Goal: Task Accomplishment & Management: Use online tool/utility

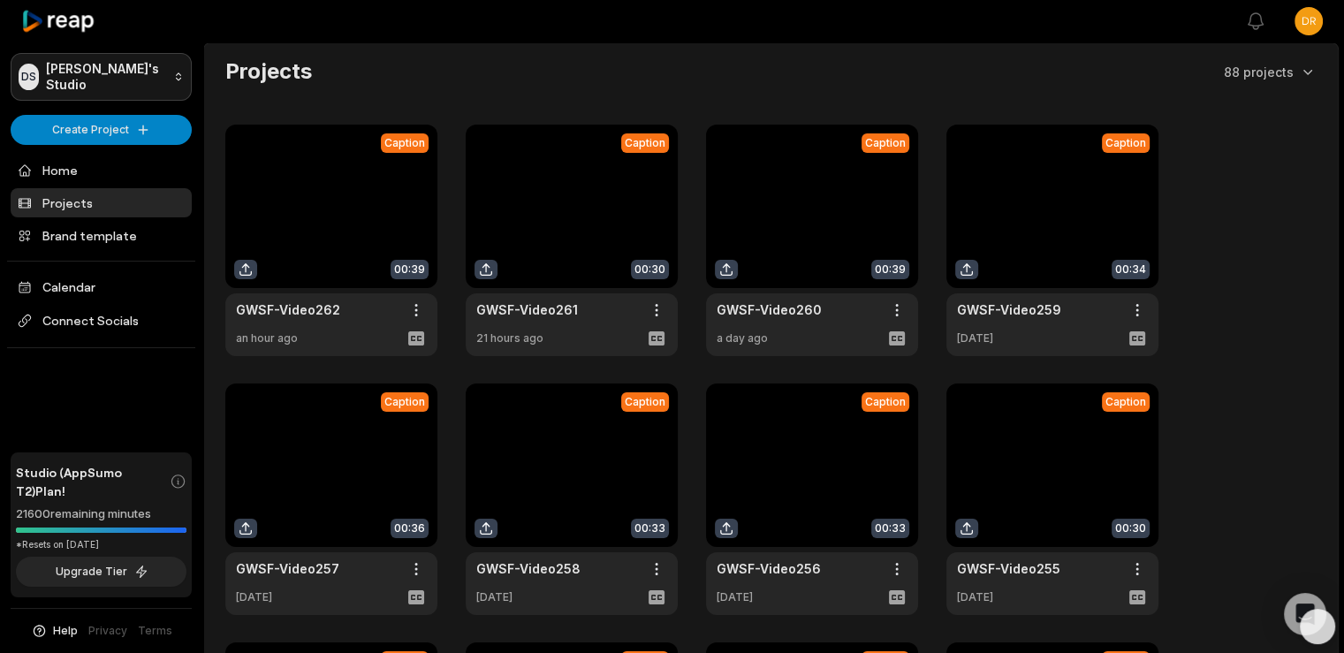
click at [74, 69] on html "[PERSON_NAME] Studio Create Project Home Projects Brand template Calendar Conne…" at bounding box center [672, 326] width 1344 height 653
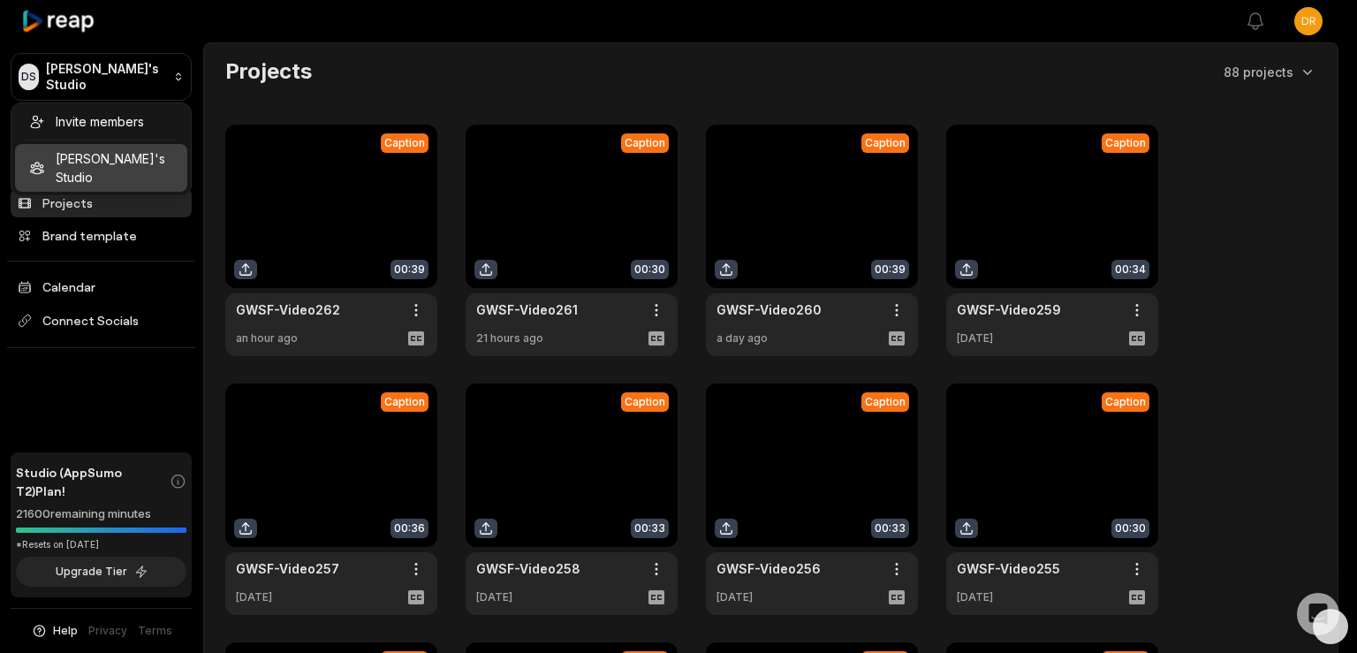
click at [63, 36] on html "[PERSON_NAME] Studio Create Project Home Projects Brand template Calendar Conne…" at bounding box center [678, 326] width 1357 height 653
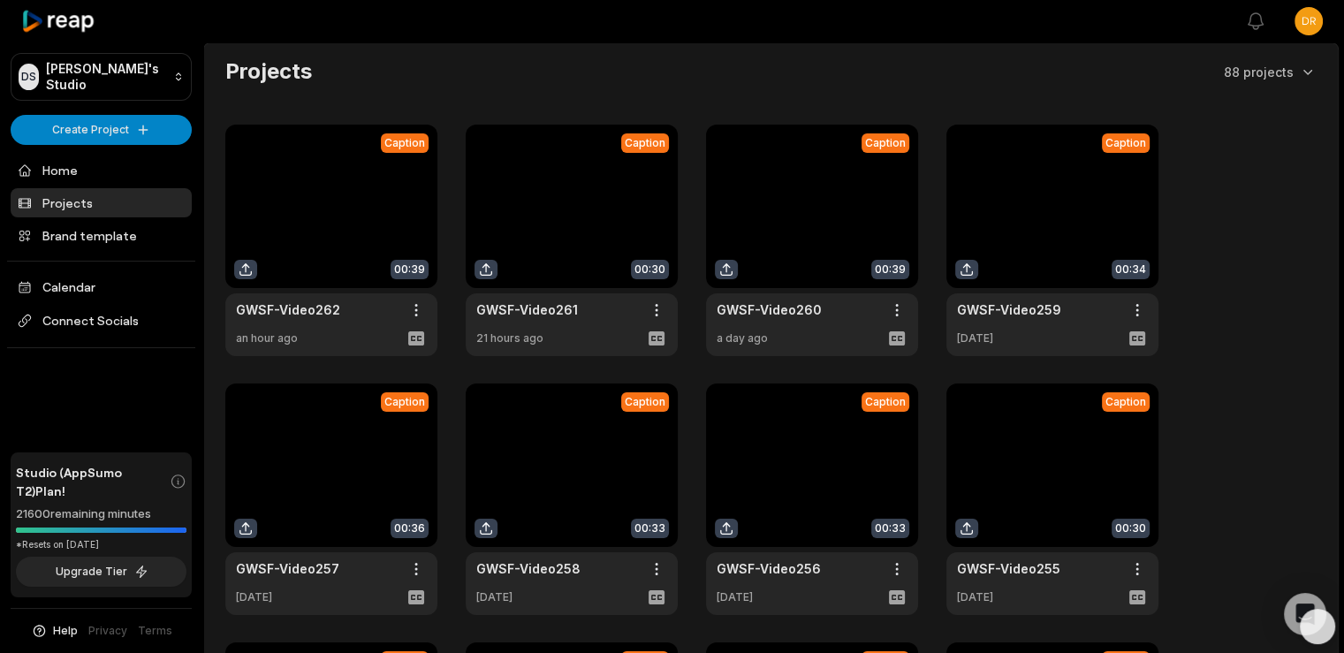
click at [67, 21] on icon at bounding box center [58, 22] width 75 height 24
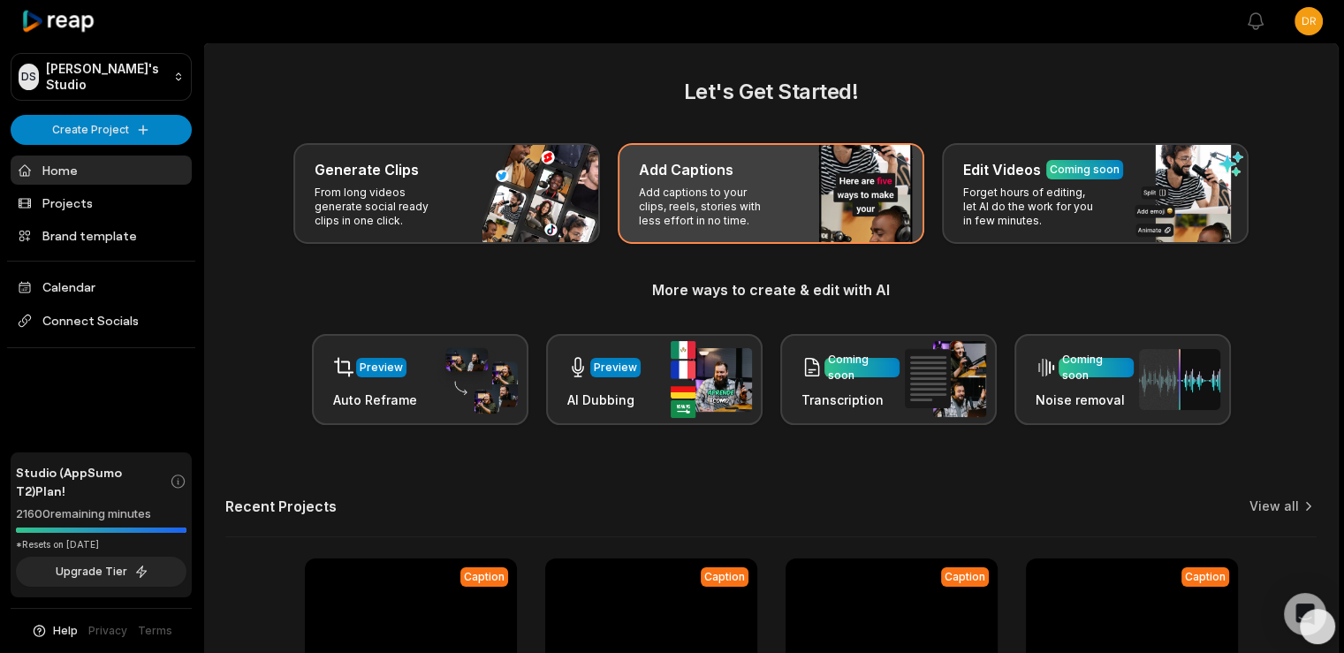
click at [688, 177] on h3 "Add Captions" at bounding box center [686, 169] width 95 height 21
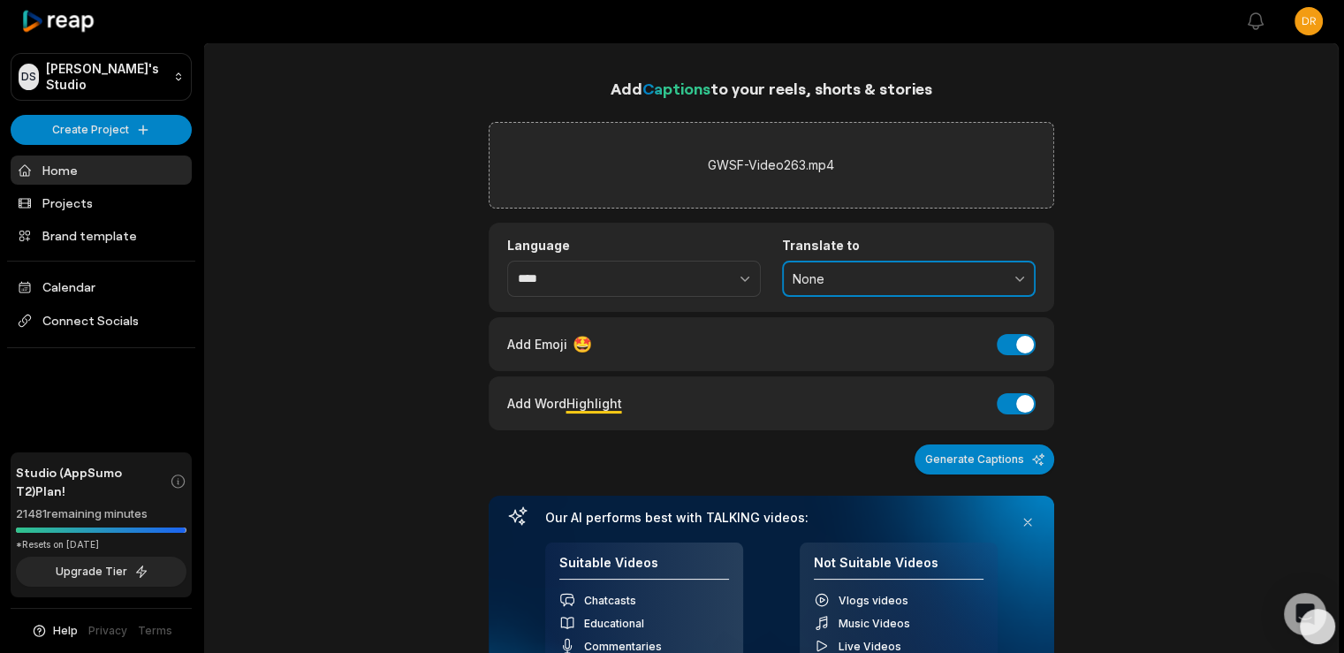
click at [984, 280] on span "None" at bounding box center [897, 279] width 208 height 16
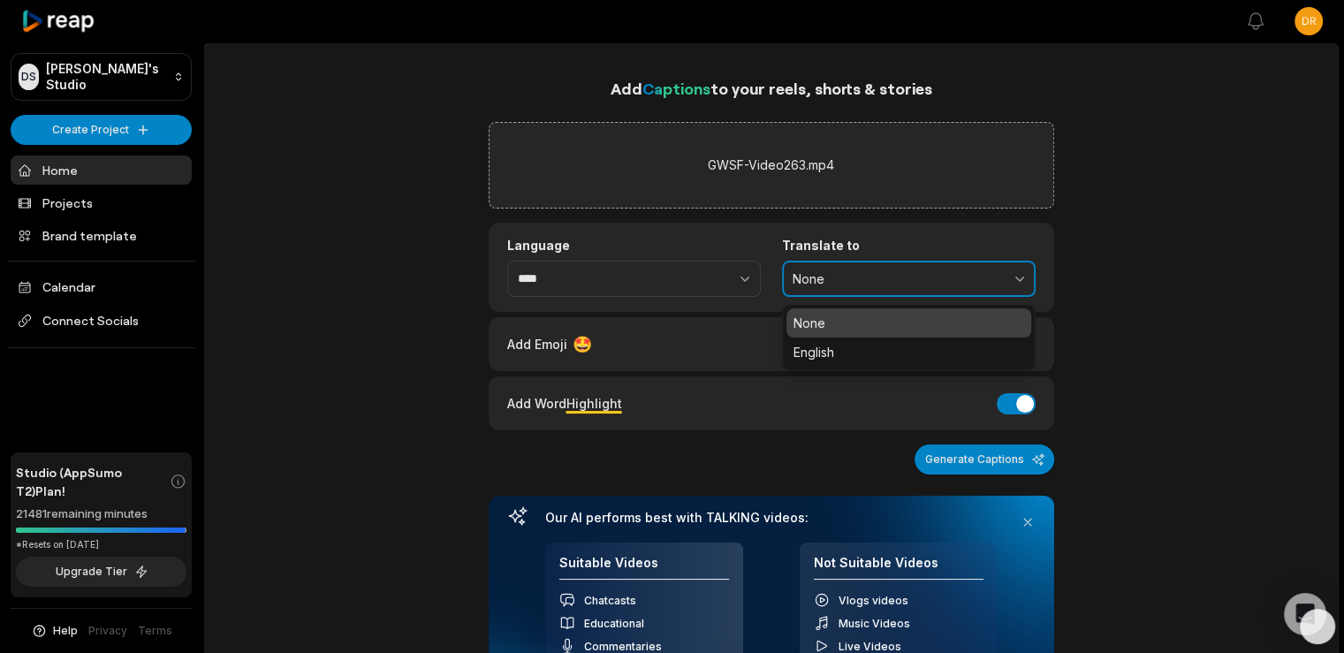
click at [984, 280] on span "None" at bounding box center [897, 279] width 208 height 16
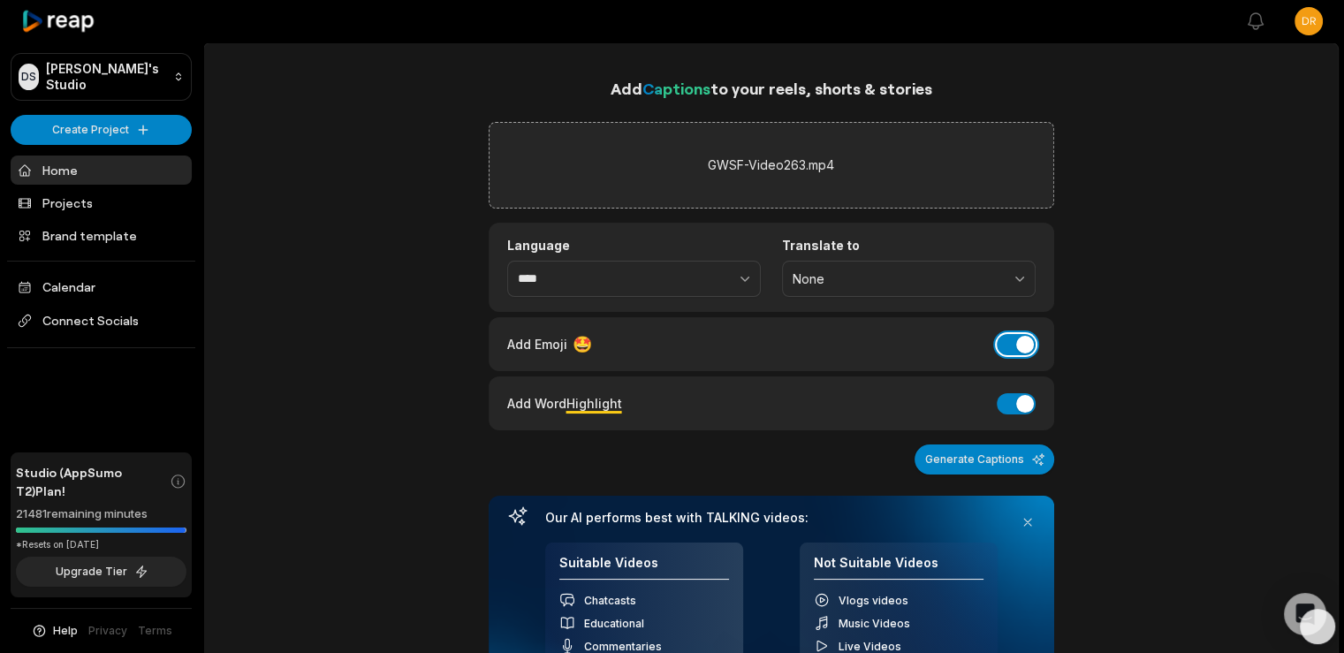
click at [1011, 341] on button "Add Emoji" at bounding box center [1016, 344] width 39 height 21
click at [981, 455] on button "Generate Captions" at bounding box center [984, 459] width 140 height 30
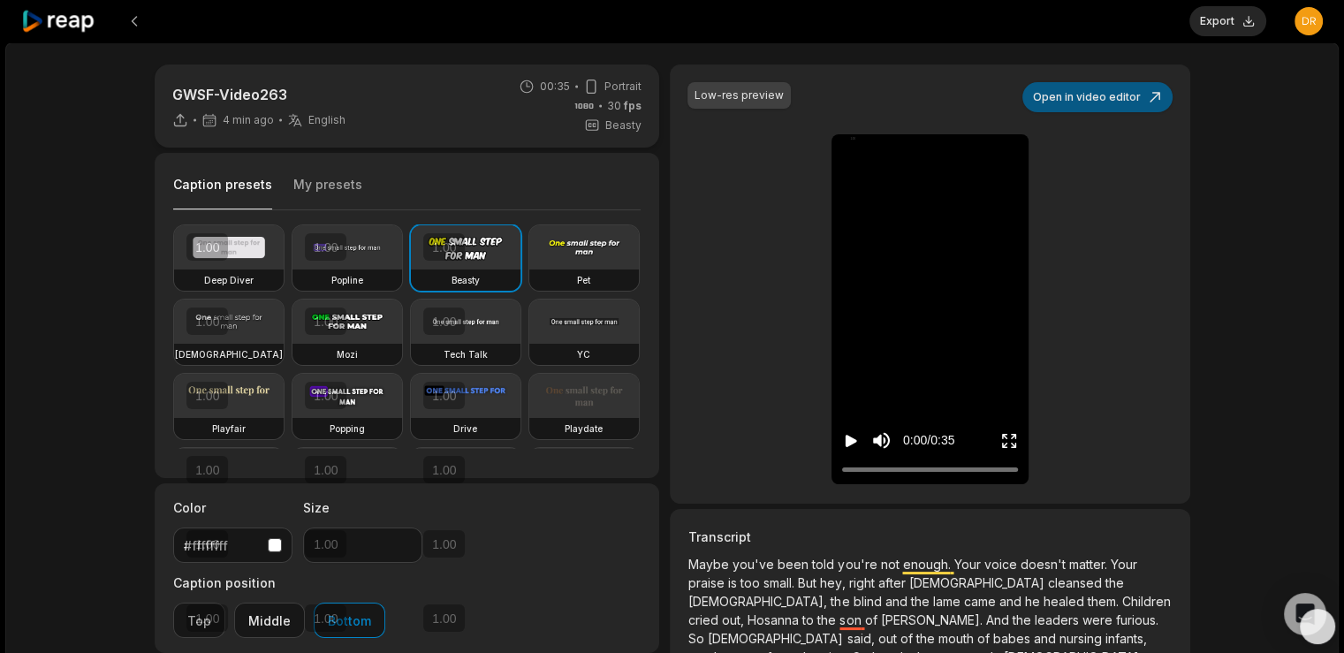
click at [1107, 100] on button "Open in video editor" at bounding box center [1097, 97] width 150 height 30
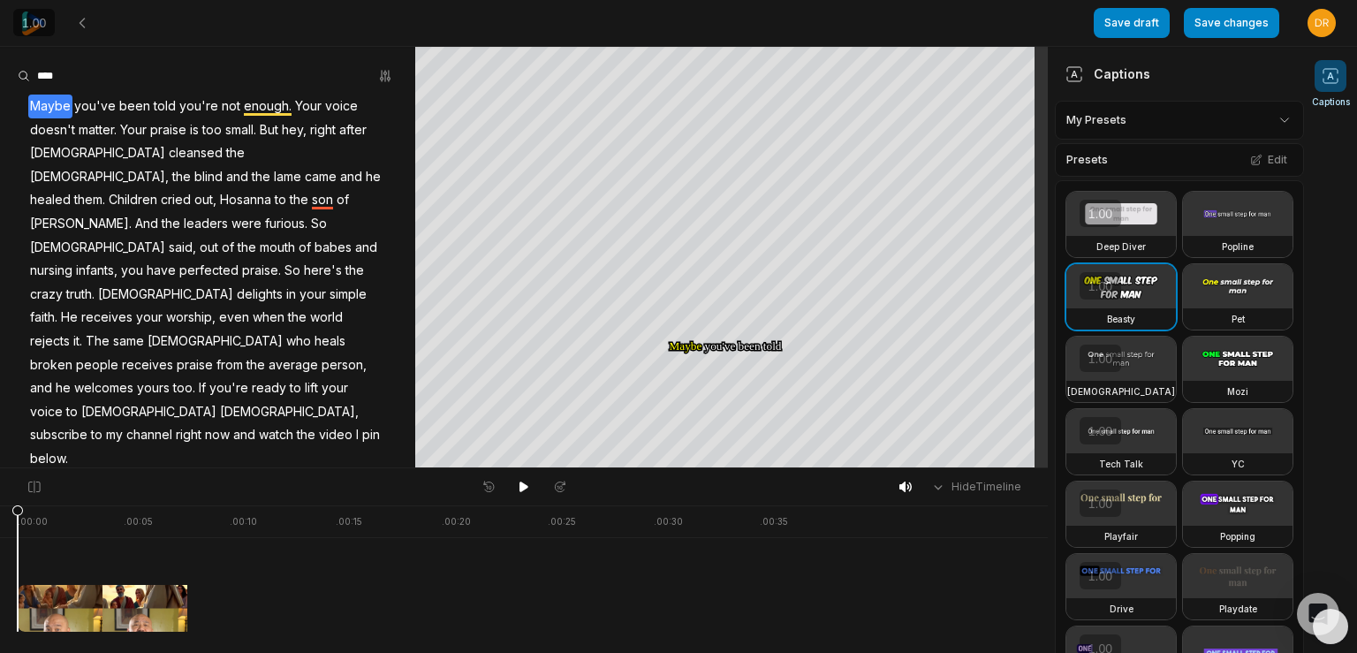
click at [1216, 121] on html "Save draft Save changes Open user menu Captions Your browser does not support m…" at bounding box center [678, 326] width 1357 height 653
